Goal: Register for event/course

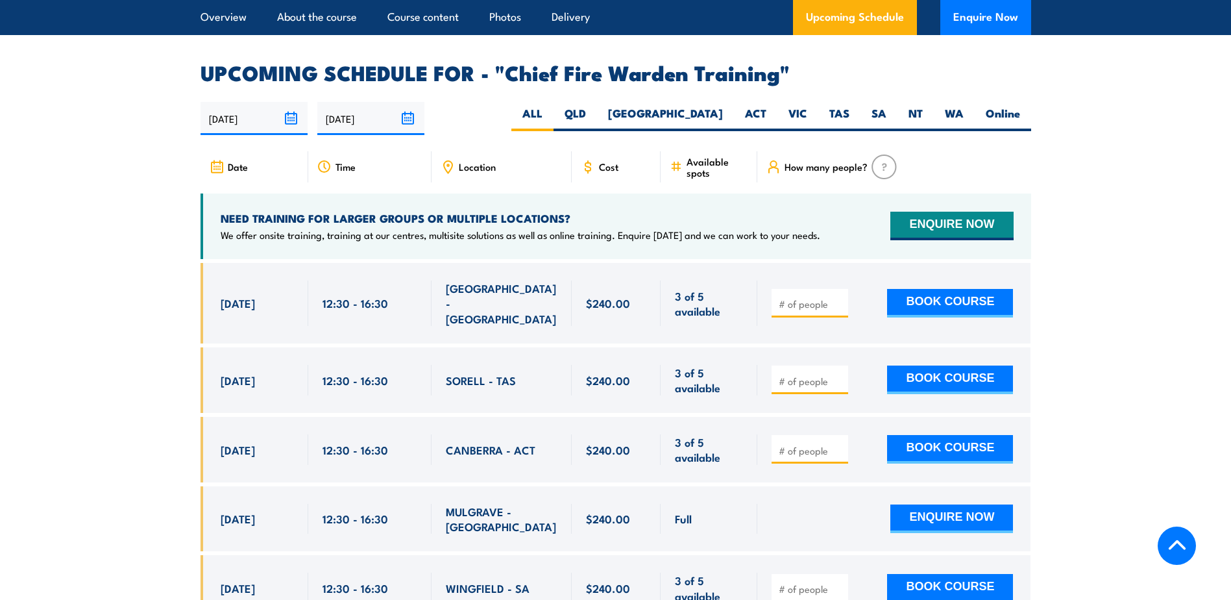
scroll to position [2336, 0]
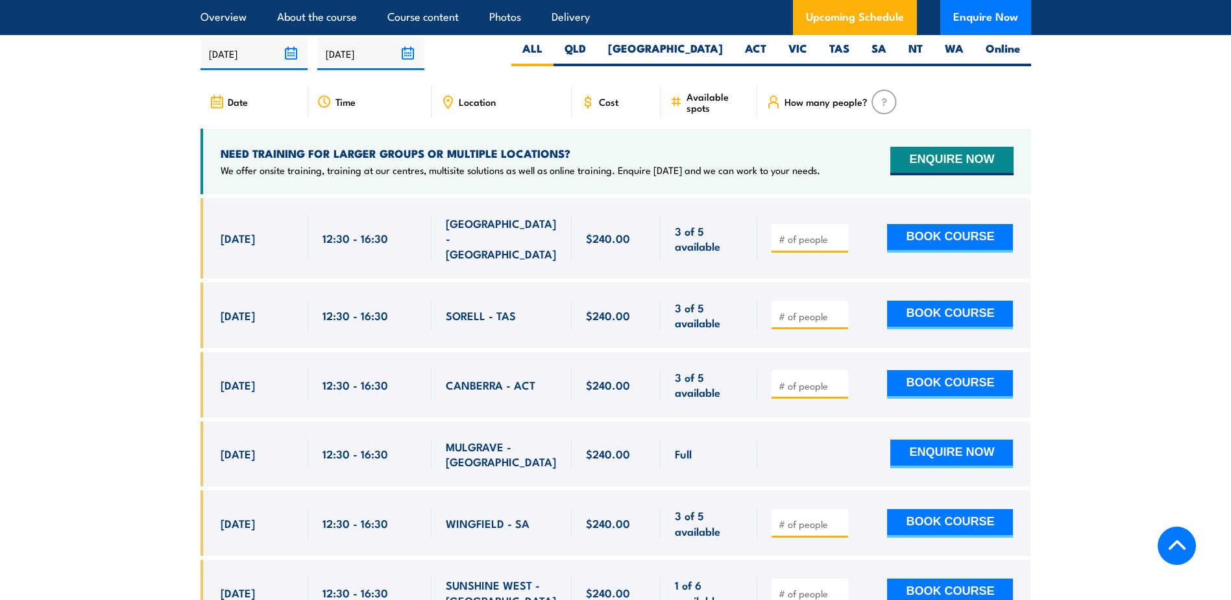
drag, startPoint x: 494, startPoint y: 319, endPoint x: 153, endPoint y: 295, distance: 341.6
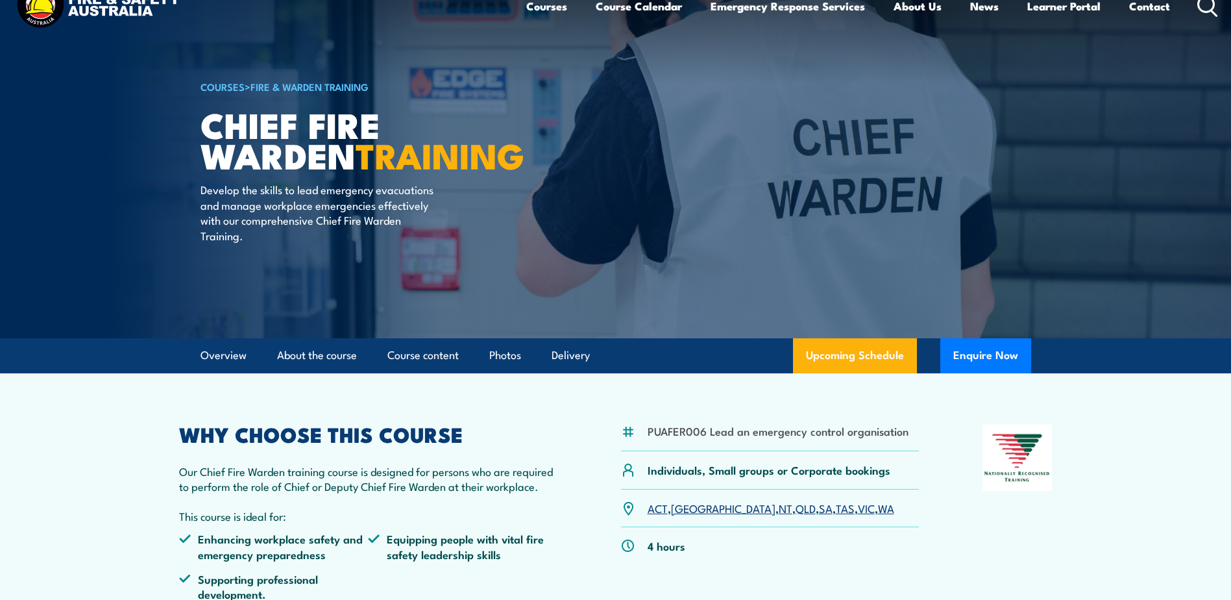
scroll to position [0, 0]
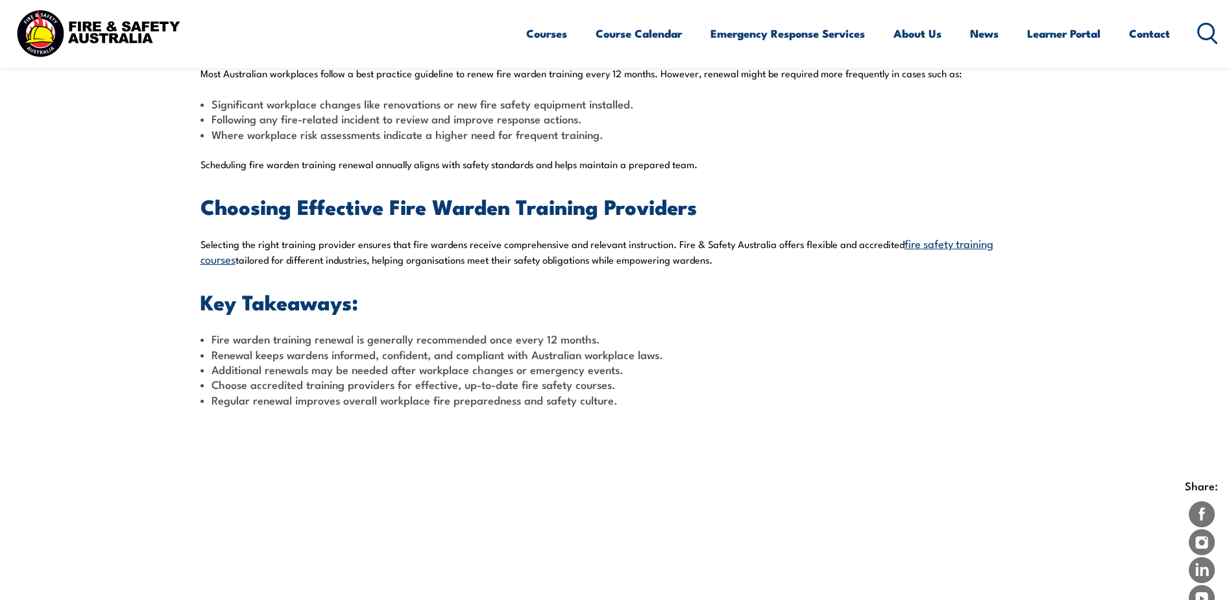
scroll to position [844, 0]
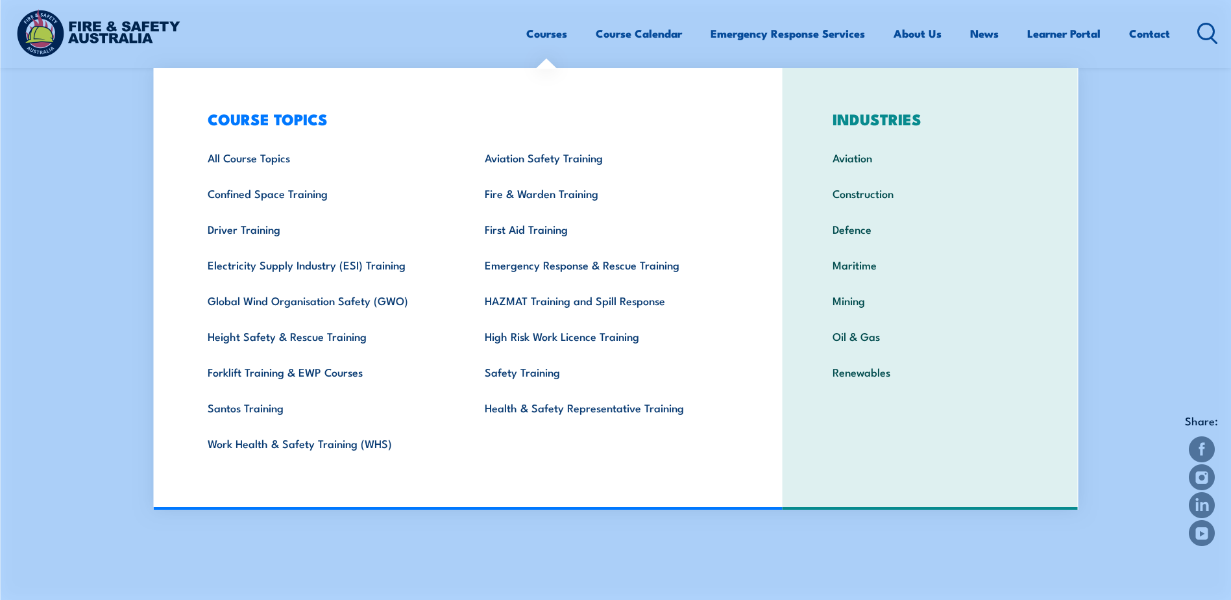
click at [546, 36] on link "Courses" at bounding box center [546, 33] width 41 height 34
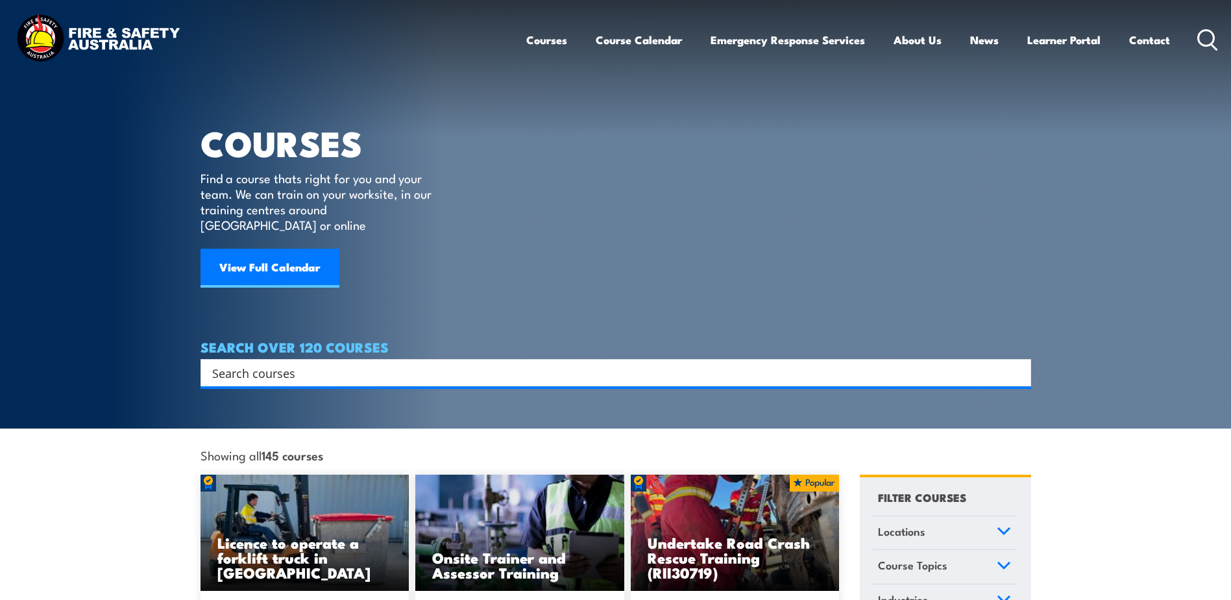
click at [363, 363] on input "Search input" at bounding box center [607, 372] width 790 height 19
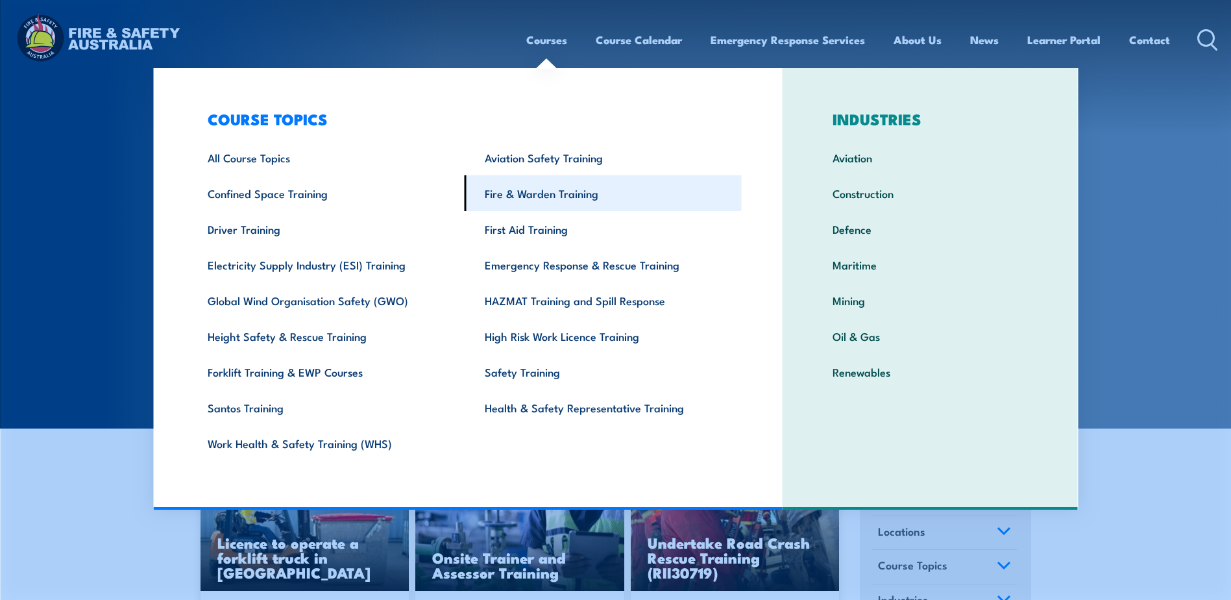
click at [535, 195] on link "Fire & Warden Training" at bounding box center [603, 193] width 277 height 36
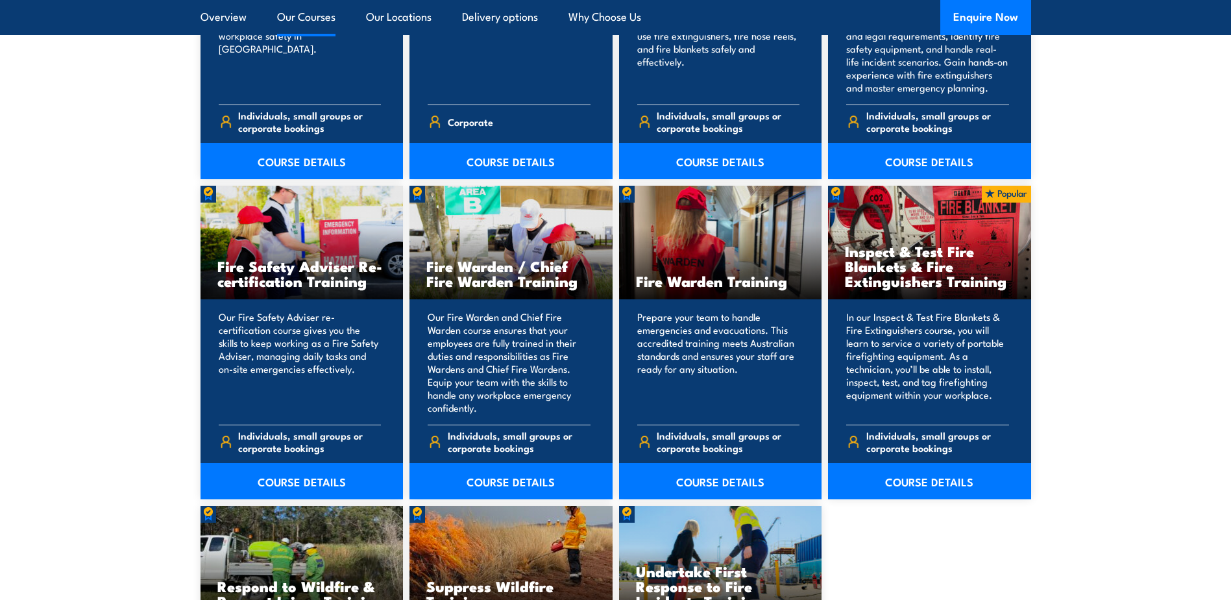
scroll to position [1622, 0]
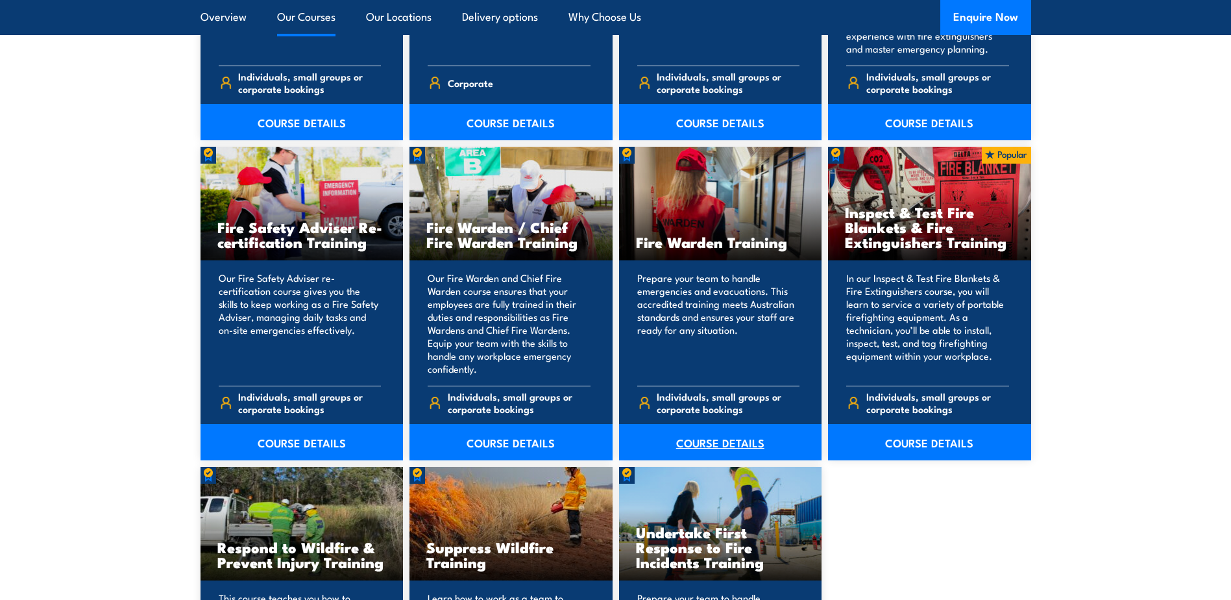
click at [704, 443] on link "COURSE DETAILS" at bounding box center [720, 442] width 203 height 36
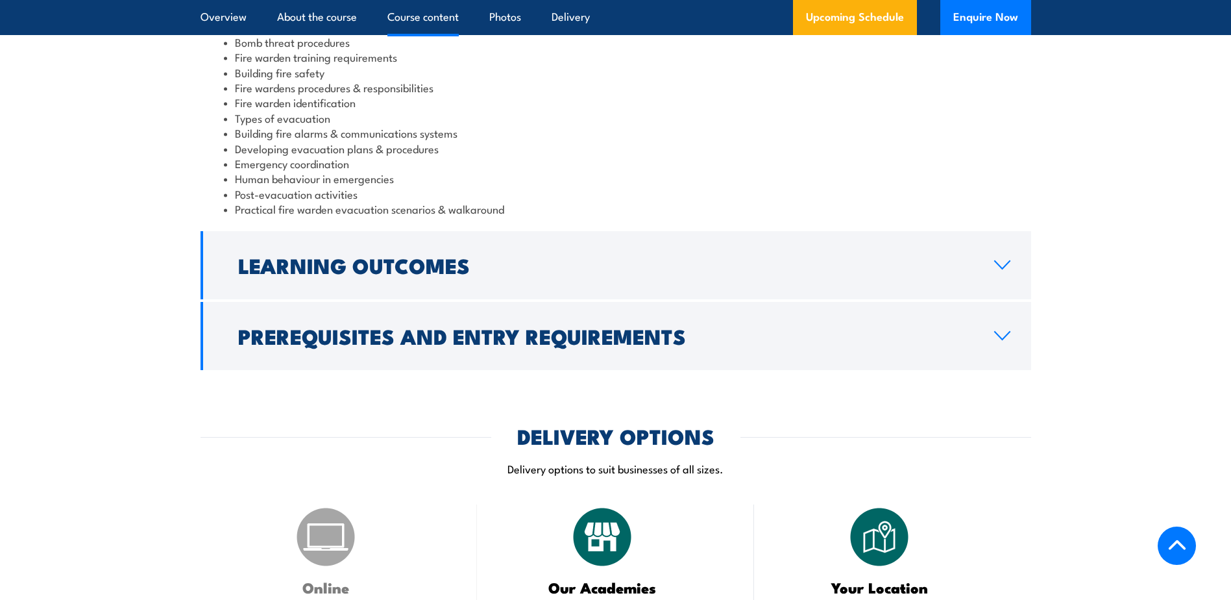
scroll to position [1363, 0]
